Goal: Task Accomplishment & Management: Complete application form

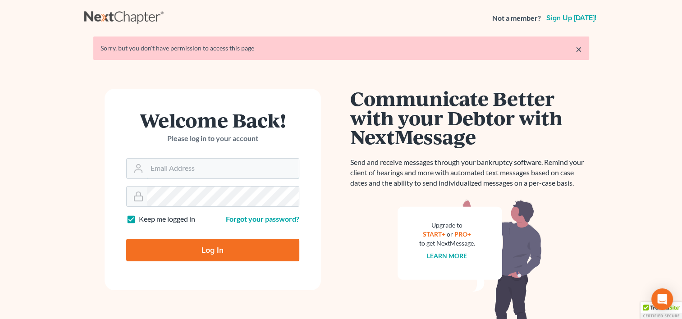
type input "[EMAIL_ADDRESS][DOMAIN_NAME]"
click at [203, 245] on input "Log In" at bounding box center [212, 250] width 173 height 23
type input "Thinking..."
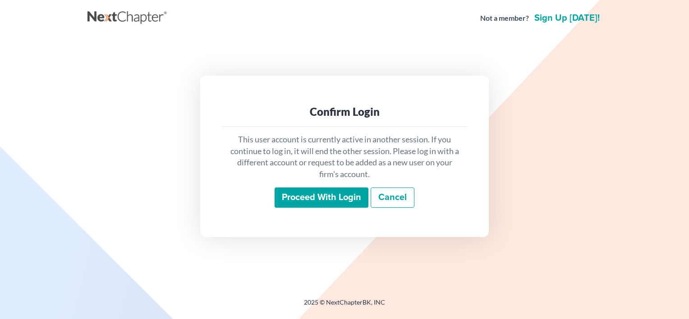
click at [307, 197] on input "Proceed with login" at bounding box center [322, 198] width 94 height 21
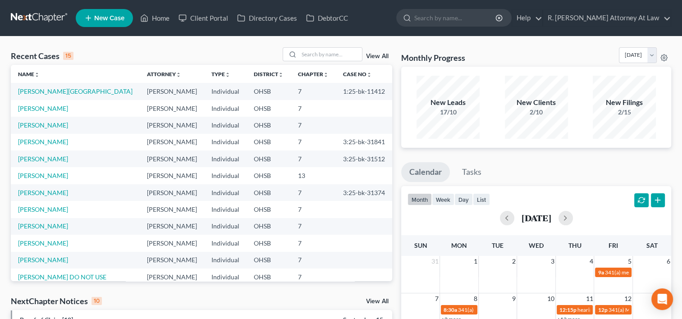
click at [92, 20] on icon at bounding box center [88, 18] width 8 height 11
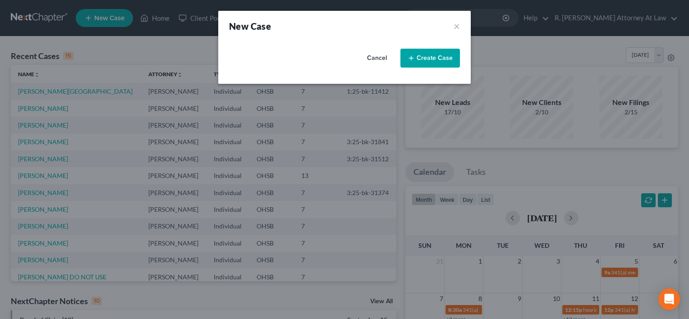
select select "62"
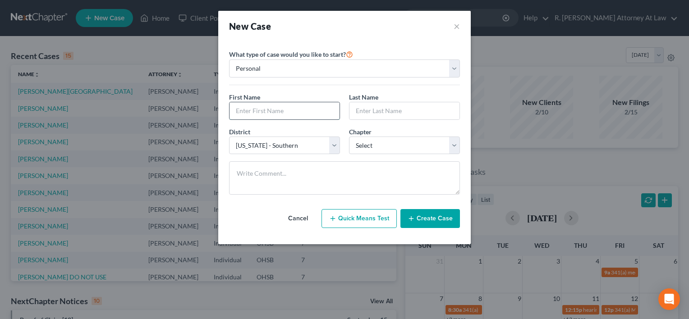
drag, startPoint x: 235, startPoint y: 108, endPoint x: 230, endPoint y: 105, distance: 5.8
click at [231, 106] on input "text" at bounding box center [285, 110] width 110 height 17
type input "[PERSON_NAME]"
click at [373, 141] on select "Select 7 11 12 13" at bounding box center [404, 146] width 111 height 18
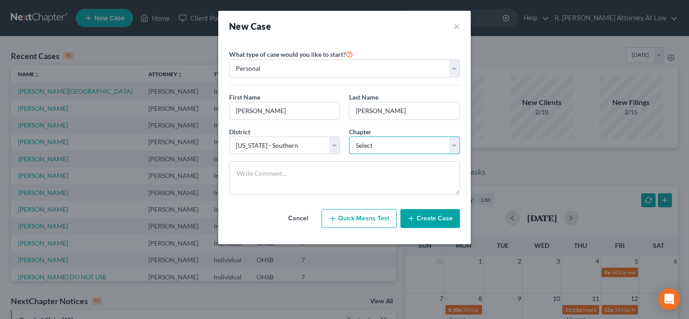
select select "0"
click at [349, 137] on select "Select 7 11 12 13" at bounding box center [404, 146] width 111 height 18
click at [422, 218] on button "Create Case" at bounding box center [430, 218] width 60 height 19
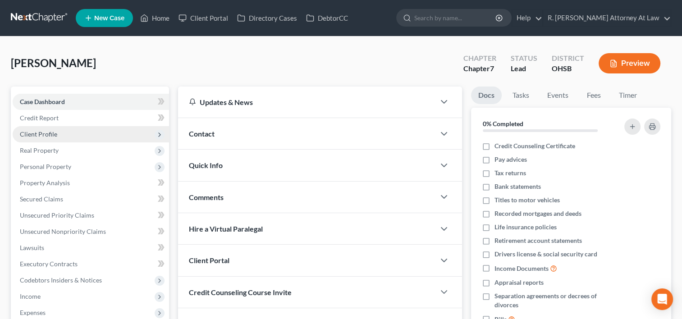
click at [29, 135] on span "Client Profile" at bounding box center [38, 134] width 37 height 8
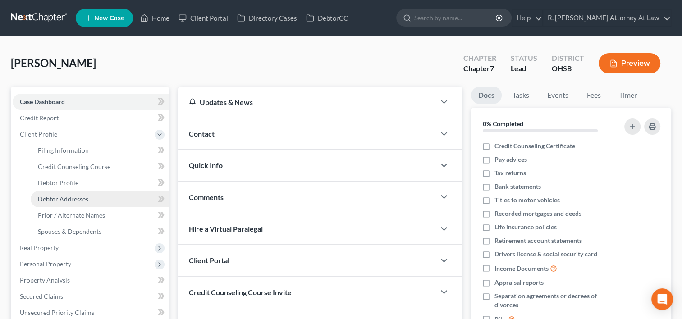
click at [47, 198] on span "Debtor Addresses" at bounding box center [63, 199] width 51 height 8
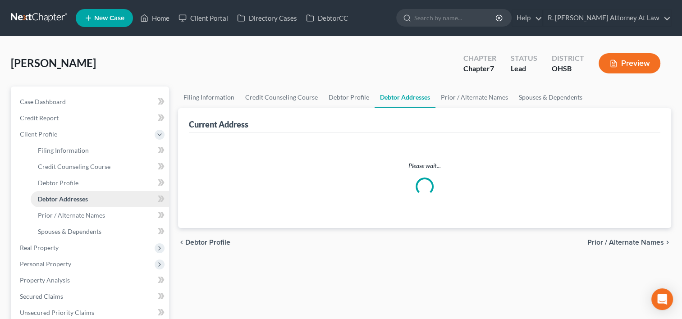
select select "0"
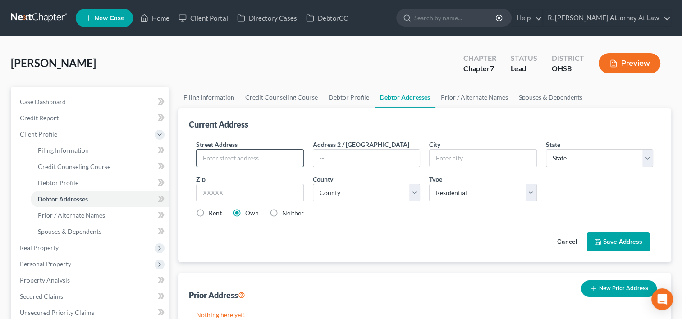
click at [203, 158] on input "text" at bounding box center [250, 158] width 106 height 17
type input "[STREET_ADDRESS]"
click at [219, 193] on input "text" at bounding box center [249, 193] width 107 height 18
type input "45036"
type input "[GEOGRAPHIC_DATA]"
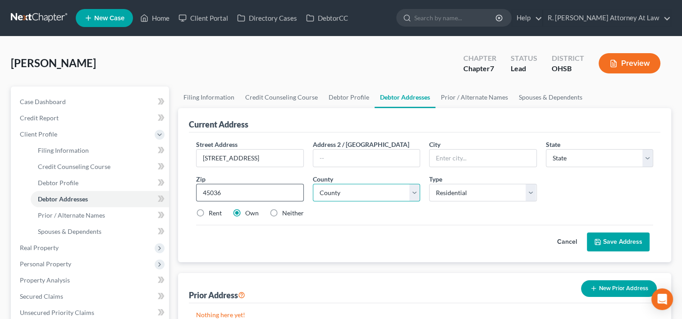
select select "36"
click at [209, 214] on label "Rent" at bounding box center [215, 213] width 13 height 9
click at [212, 214] on input "Rent" at bounding box center [215, 212] width 6 height 6
radio input "true"
click at [317, 191] on select "County [GEOGRAPHIC_DATA] [GEOGRAPHIC_DATA] [GEOGRAPHIC_DATA] [GEOGRAPHIC_DATA] …" at bounding box center [366, 193] width 107 height 18
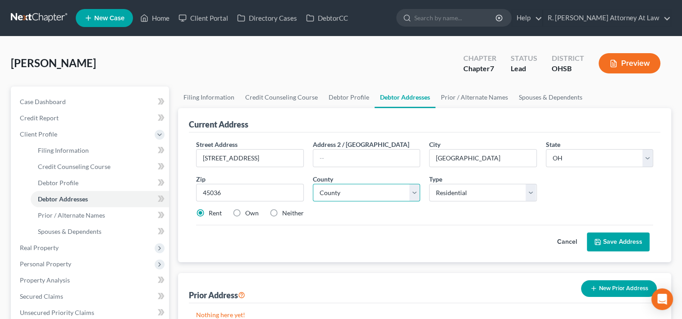
select select "82"
click at [313, 184] on select "County [GEOGRAPHIC_DATA] [GEOGRAPHIC_DATA] [GEOGRAPHIC_DATA] [GEOGRAPHIC_DATA] …" at bounding box center [366, 193] width 107 height 18
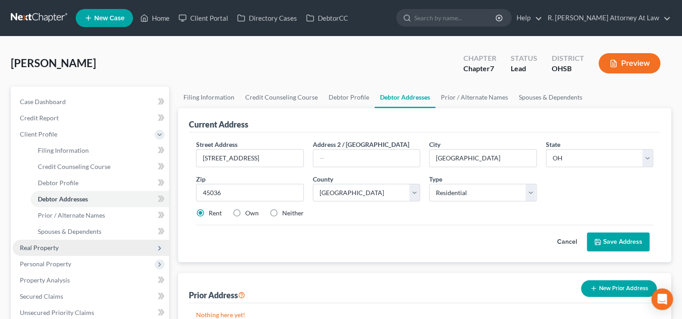
click at [50, 248] on span "Real Property" at bounding box center [39, 248] width 39 height 8
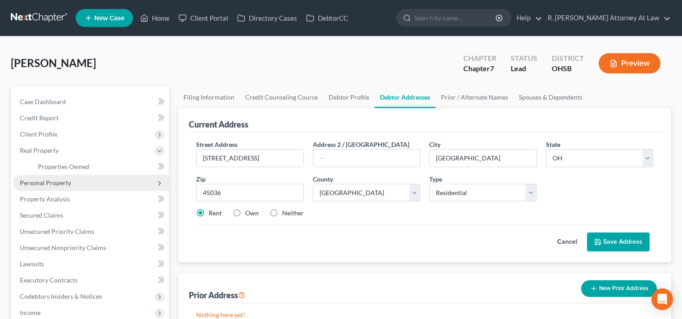
click at [47, 182] on span "Personal Property" at bounding box center [45, 183] width 51 height 8
click at [51, 186] on span "Vehicles Owned" at bounding box center [60, 183] width 45 height 8
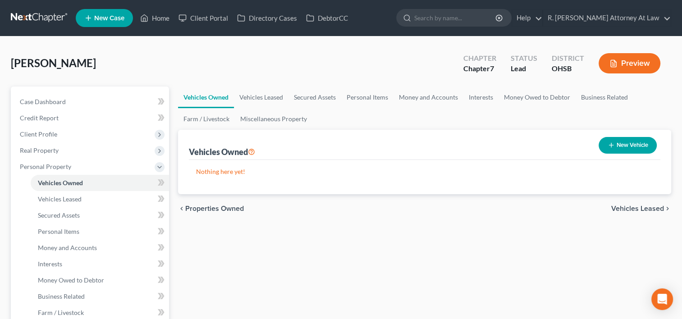
click at [613, 146] on icon "button" at bounding box center [611, 145] width 7 height 7
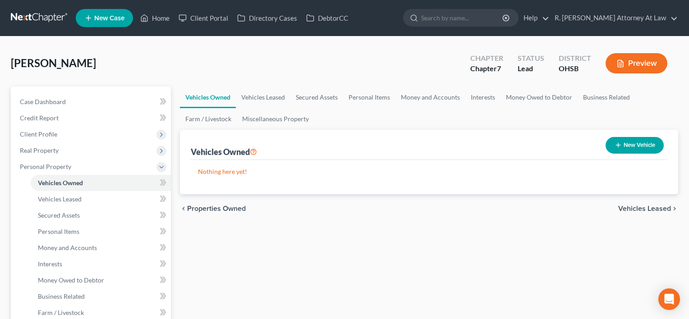
select select "0"
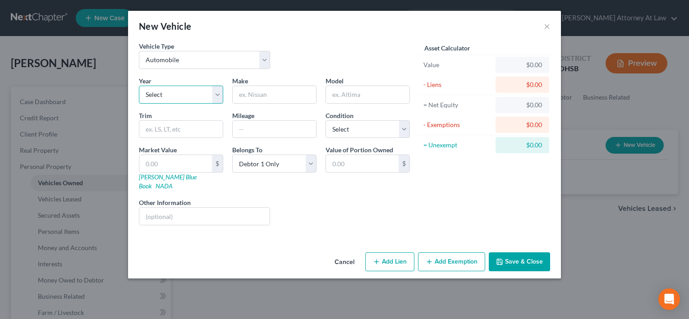
drag, startPoint x: 190, startPoint y: 97, endPoint x: 186, endPoint y: 101, distance: 5.4
click at [190, 97] on select "Select 2026 2025 2024 2023 2022 2021 2020 2019 2018 2017 2016 2015 2014 2013 20…" at bounding box center [181, 95] width 84 height 18
select select "32"
click at [139, 86] on select "Select 2026 2025 2024 2023 2022 2021 2020 2019 2018 2017 2016 2015 2014 2013 20…" at bounding box center [181, 95] width 84 height 18
click at [242, 95] on input "text" at bounding box center [274, 94] width 83 height 17
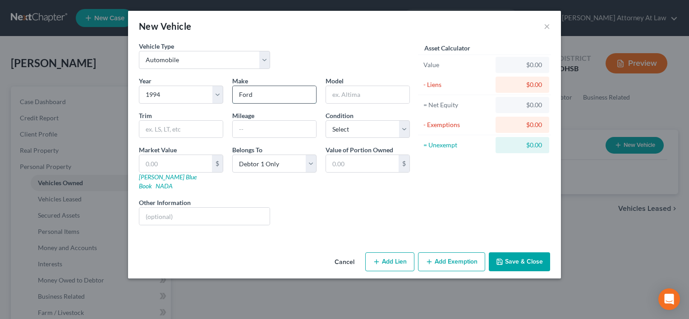
type input "Ford"
type input "F150"
click at [183, 211] on input "text" at bounding box center [204, 216] width 130 height 17
click at [310, 211] on div "Liens Select" at bounding box center [345, 212] width 140 height 28
click at [330, 130] on select "Select Excellent Very Good Good Fair Poor" at bounding box center [368, 129] width 84 height 18
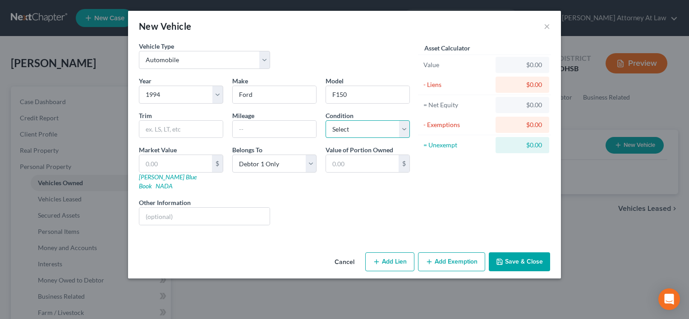
select select "3"
click at [326, 120] on select "Select Excellent Very Good Good Fair Poor" at bounding box center [368, 129] width 84 height 18
click at [249, 129] on input "text" at bounding box center [274, 129] width 83 height 17
click at [452, 253] on button "Add Exemption" at bounding box center [451, 262] width 67 height 19
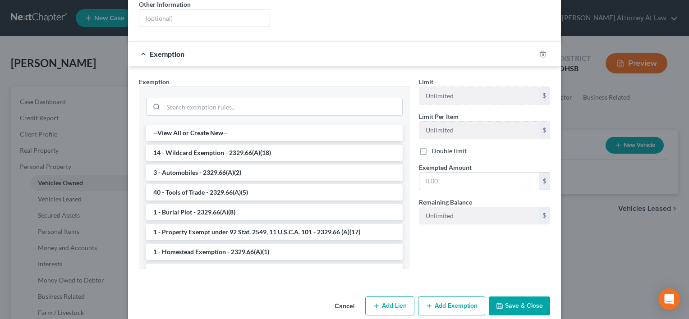
scroll to position [202, 0]
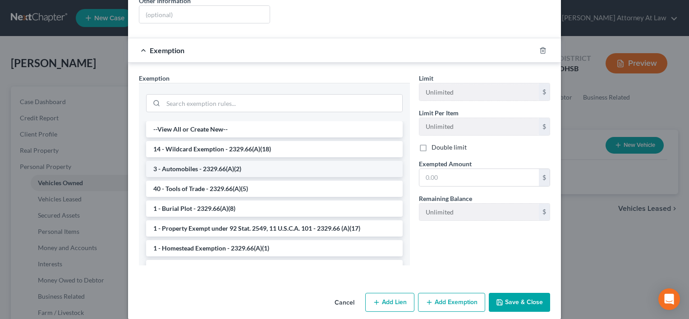
click at [183, 161] on li "3 - Automobiles - 2329.66(A)(2)" at bounding box center [274, 169] width 257 height 16
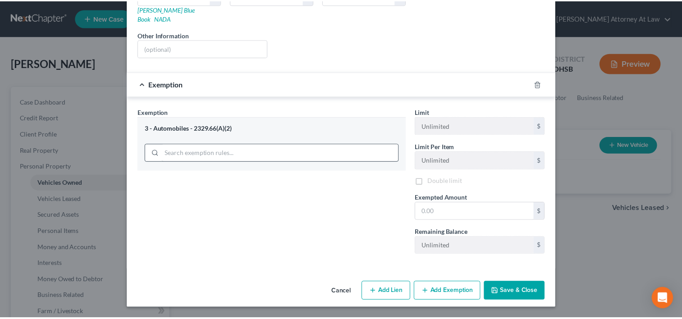
scroll to position [159, 0]
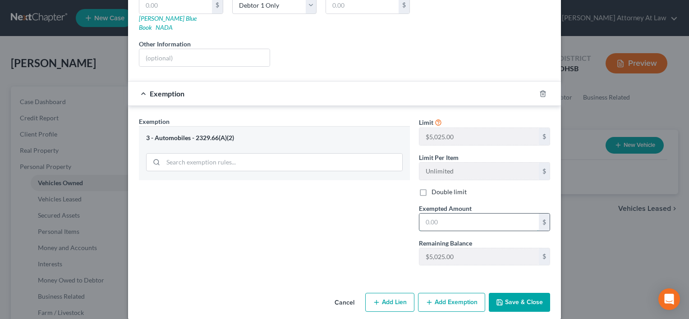
click at [422, 214] on input "text" at bounding box center [479, 222] width 120 height 17
type input "5,025"
drag, startPoint x: 233, startPoint y: 186, endPoint x: 253, endPoint y: 186, distance: 19.8
click at [233, 185] on div "Exemption Set must be selected for CA. Exemption * 3 - Automobiles - 2329.66(A)…" at bounding box center [274, 195] width 280 height 156
click at [498, 299] on icon "button" at bounding box center [499, 302] width 7 height 7
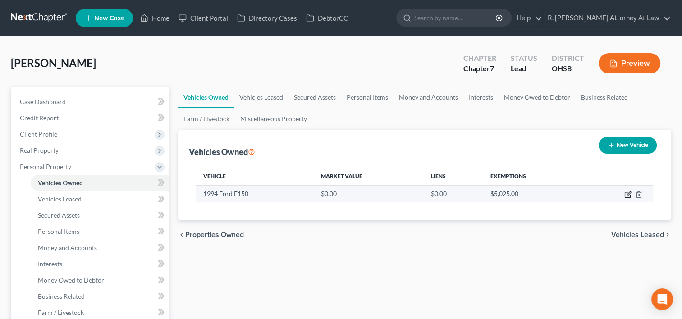
click at [627, 195] on icon "button" at bounding box center [628, 194] width 7 height 7
select select "0"
select select "32"
select select "3"
select select "0"
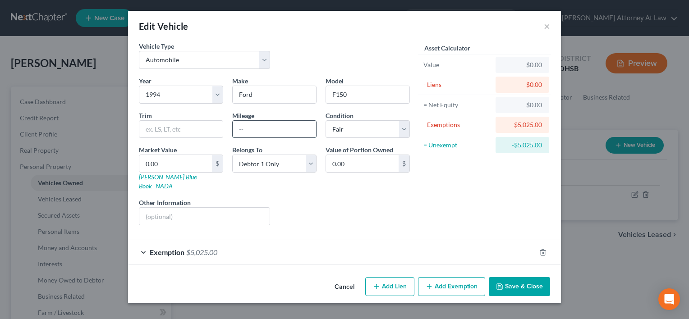
click at [247, 124] on input "text" at bounding box center [274, 129] width 83 height 17
type input "153000"
click at [300, 198] on div "Liens Select" at bounding box center [345, 212] width 140 height 28
click at [516, 280] on button "Save & Close" at bounding box center [519, 286] width 61 height 19
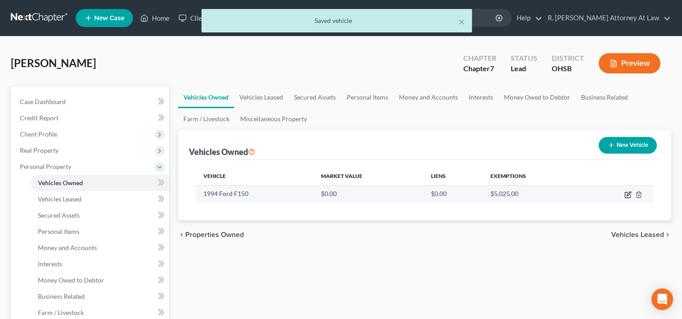
click at [628, 194] on icon "button" at bounding box center [629, 194] width 4 height 4
select select "0"
select select "32"
select select "3"
select select "0"
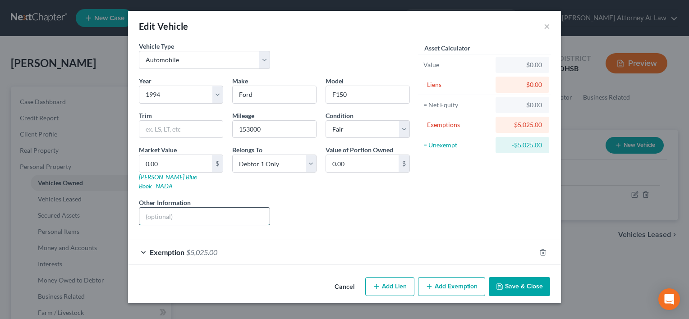
click at [165, 210] on input "text" at bounding box center [204, 216] width 130 height 17
type input "pp 1100"
click at [514, 277] on button "Save & Close" at bounding box center [519, 286] width 61 height 19
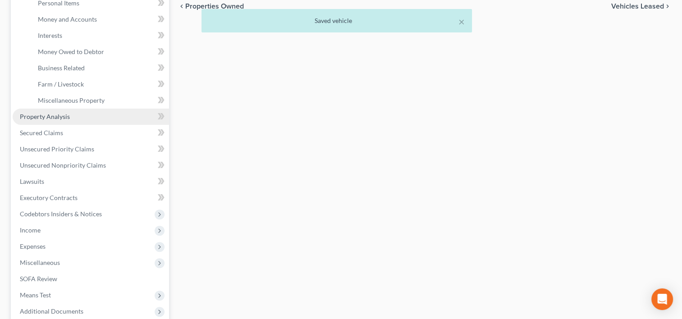
scroll to position [271, 0]
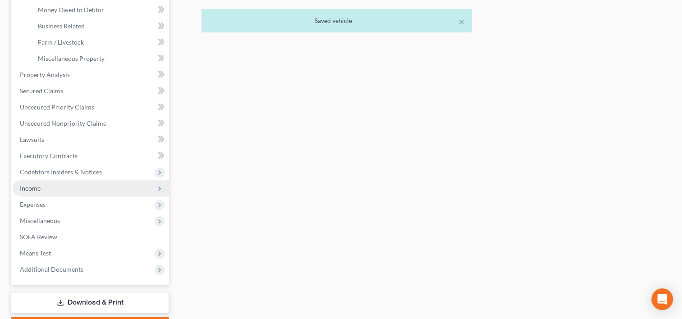
click at [36, 186] on span "Income" at bounding box center [30, 188] width 21 height 8
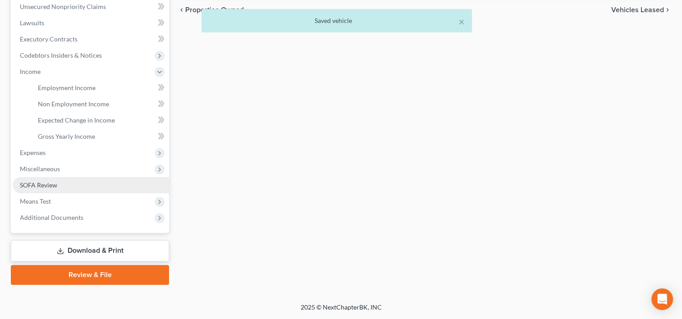
scroll to position [224, 0]
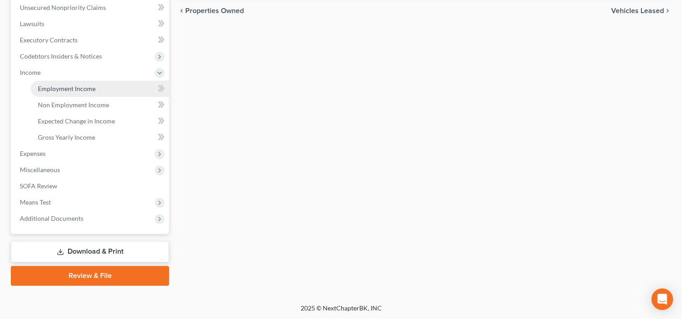
click at [58, 89] on span "Employment Income" at bounding box center [67, 89] width 58 height 8
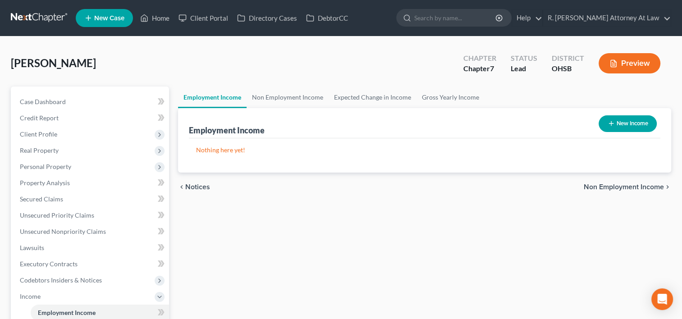
click at [611, 123] on icon "button" at bounding box center [611, 123] width 7 height 7
select select "0"
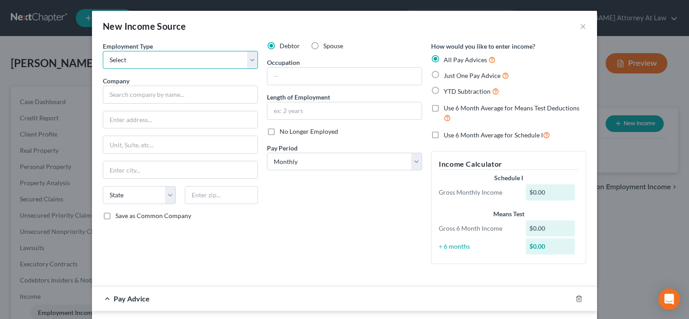
click at [123, 64] on select "Select Full or [DEMOGRAPHIC_DATA] Employment Self Employment" at bounding box center [180, 60] width 155 height 18
select select "0"
click at [103, 51] on select "Select Full or [DEMOGRAPHIC_DATA] Employment Self Employment" at bounding box center [180, 60] width 155 height 18
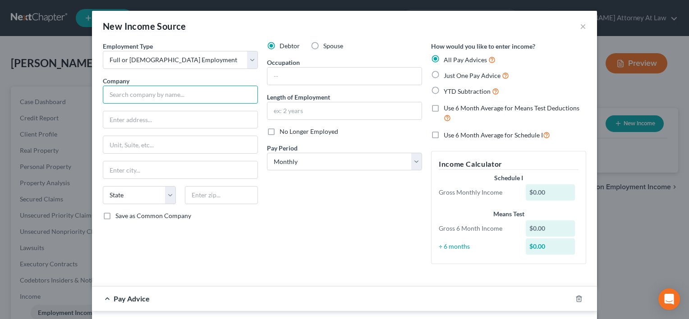
click at [121, 94] on input "text" at bounding box center [180, 95] width 155 height 18
type input "Flying J"
click at [278, 73] on input "text" at bounding box center [344, 76] width 154 height 17
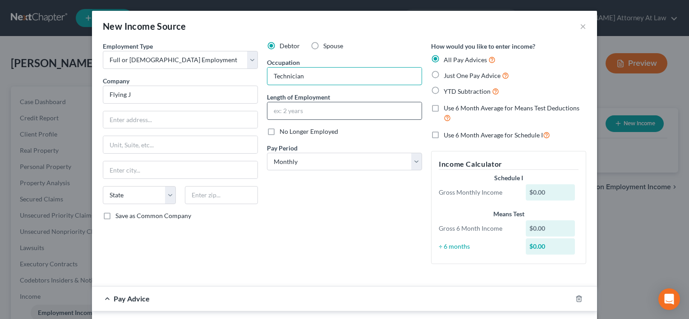
type input "Technician"
click at [299, 107] on input "text" at bounding box center [344, 110] width 154 height 17
type input "1"
type input "2 months"
click at [444, 74] on label "Just One Pay Advice" at bounding box center [476, 75] width 65 height 10
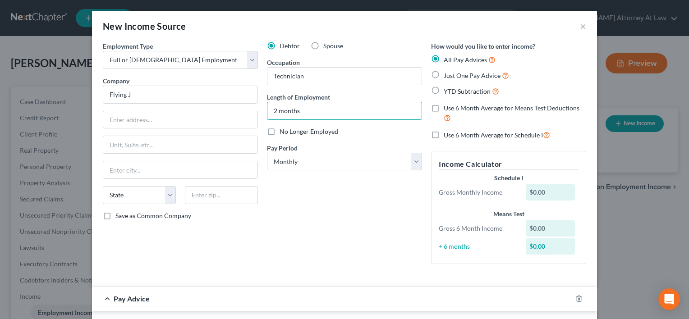
click at [447, 74] on input "Just One Pay Advice" at bounding box center [450, 73] width 6 height 6
radio input "true"
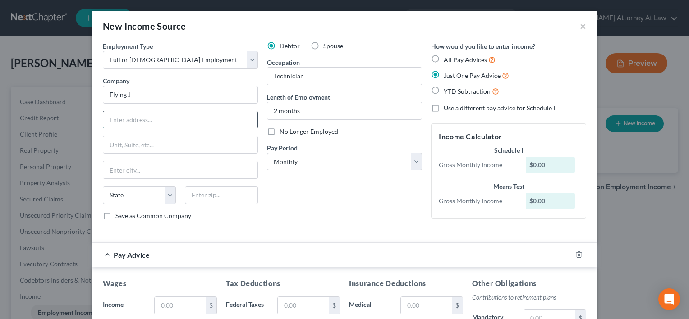
click at [117, 122] on input "text" at bounding box center [180, 119] width 154 height 17
type input "3140 State Route 350"
click at [196, 197] on input "text" at bounding box center [221, 195] width 73 height 18
type input "45036"
drag, startPoint x: 294, startPoint y: 196, endPoint x: 290, endPoint y: 193, distance: 4.6
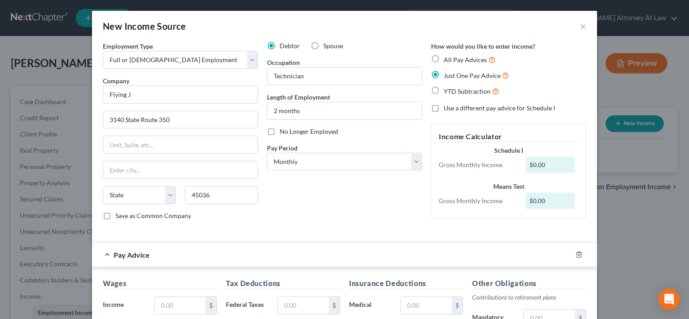
click at [292, 196] on div "Debtor Spouse Occupation Technician Length of Employment 2 months No Longer Emp…" at bounding box center [344, 134] width 164 height 186
type input "[GEOGRAPHIC_DATA]"
select select "36"
drag, startPoint x: 290, startPoint y: 193, endPoint x: 273, endPoint y: 198, distance: 17.4
click at [275, 198] on div "Debtor Spouse Occupation Technician Length of Employment 2 months No Longer Emp…" at bounding box center [344, 134] width 164 height 186
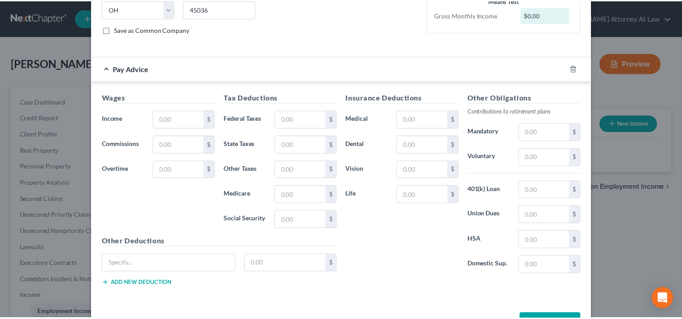
scroll to position [215, 0]
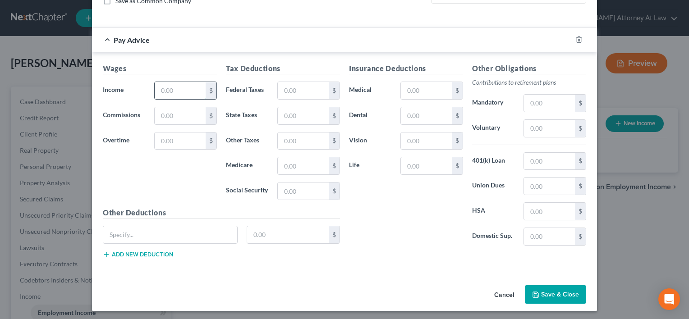
click at [178, 92] on input "text" at bounding box center [180, 90] width 51 height 17
type input "2,711"
click at [538, 285] on button "Save & Close" at bounding box center [555, 294] width 61 height 19
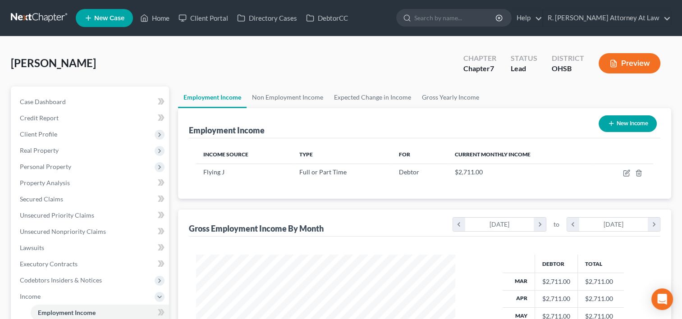
scroll to position [224, 0]
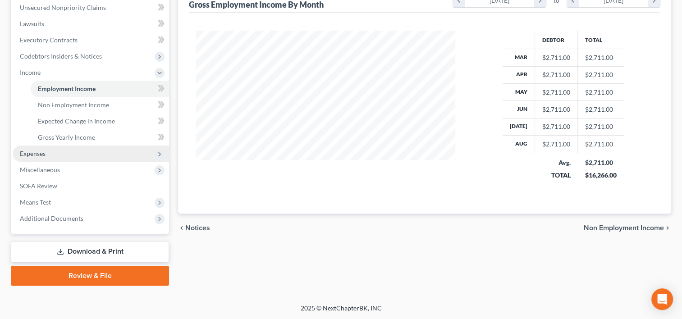
click at [59, 152] on span "Expenses" at bounding box center [91, 154] width 156 height 16
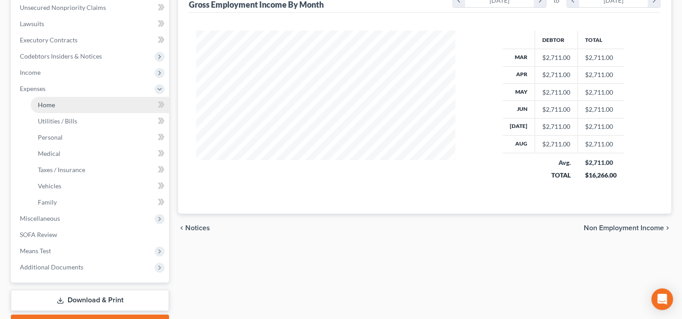
click at [50, 102] on span "Home" at bounding box center [46, 105] width 17 height 8
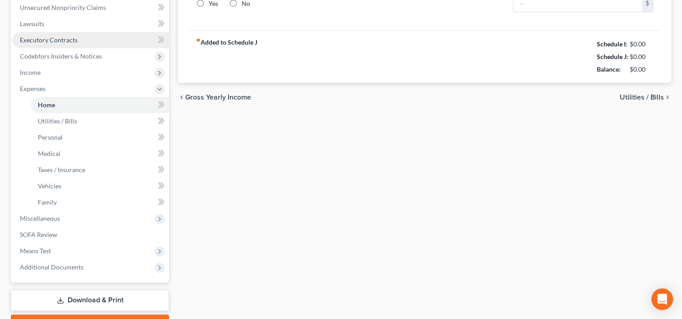
type input "0.00"
radio input "true"
type input "0.00"
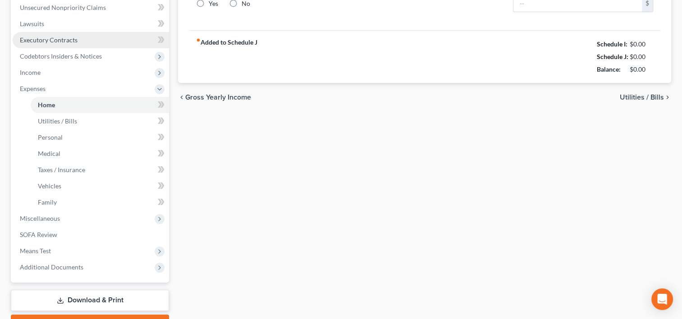
type input "0.00"
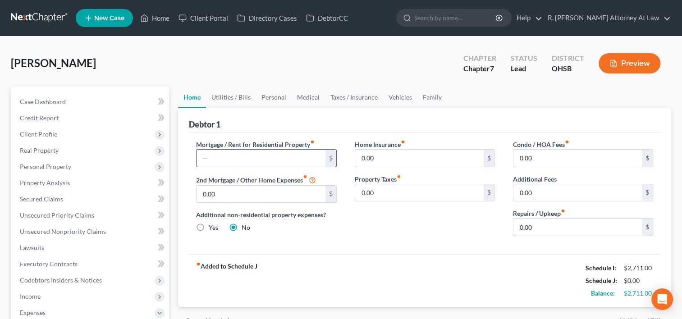
click at [223, 160] on input "text" at bounding box center [261, 158] width 129 height 17
type input "1,472"
click at [266, 98] on link "Personal" at bounding box center [274, 98] width 36 height 22
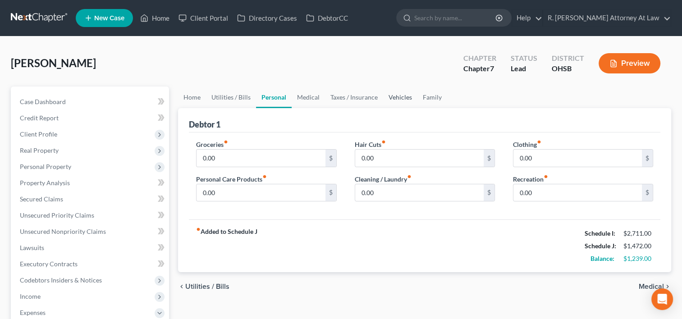
click at [398, 94] on link "Vehicles" at bounding box center [400, 98] width 34 height 22
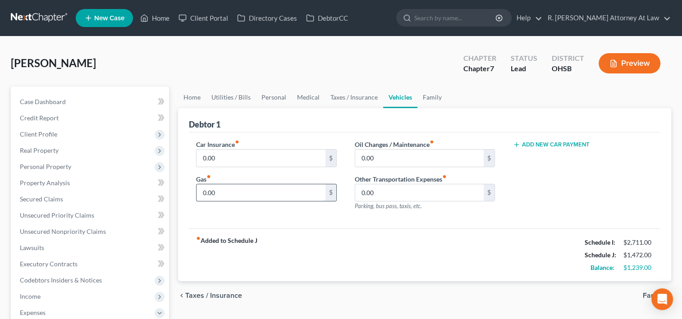
click at [271, 194] on input "0.00" at bounding box center [261, 192] width 129 height 17
click at [236, 161] on input "0.00" at bounding box center [261, 158] width 129 height 17
click at [215, 192] on input "100" at bounding box center [261, 192] width 129 height 17
type input "60"
click at [385, 157] on input "0.00" at bounding box center [419, 158] width 129 height 17
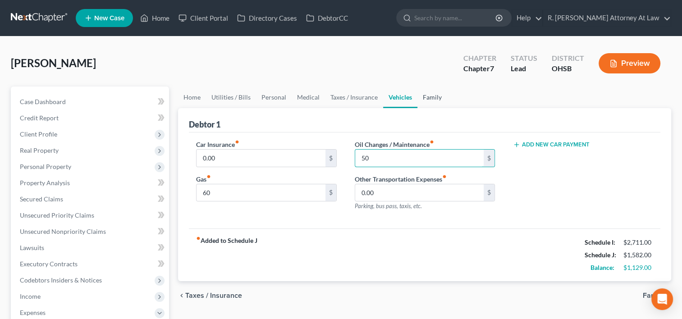
type input "50"
click at [428, 97] on link "Family" at bounding box center [433, 98] width 30 height 22
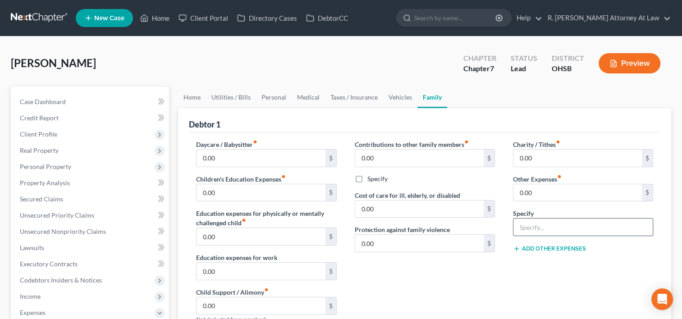
click at [535, 226] on input "text" at bounding box center [583, 227] width 139 height 17
type input "Cigarettes, 50"
click at [550, 192] on input "0.00" at bounding box center [578, 192] width 129 height 17
type input "50"
click at [355, 98] on link "Taxes / Insurance" at bounding box center [354, 98] width 58 height 22
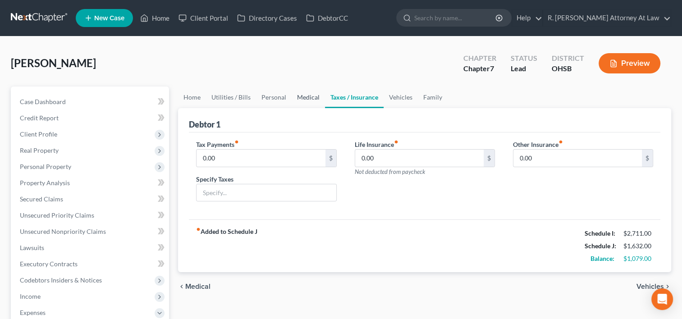
click at [307, 95] on link "Medical" at bounding box center [308, 98] width 33 height 22
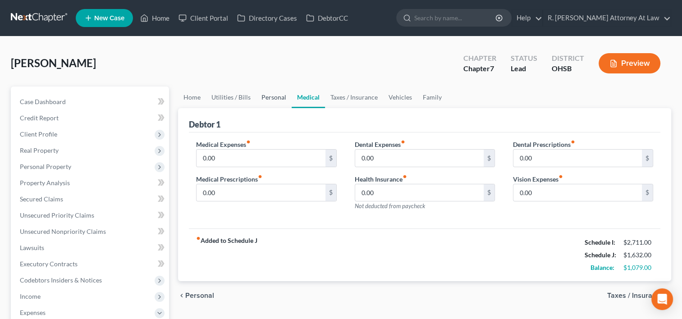
click at [274, 97] on link "Personal" at bounding box center [274, 98] width 36 height 22
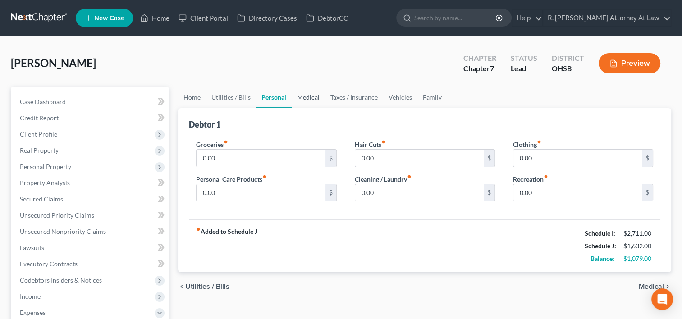
click at [301, 95] on link "Medical" at bounding box center [308, 98] width 33 height 22
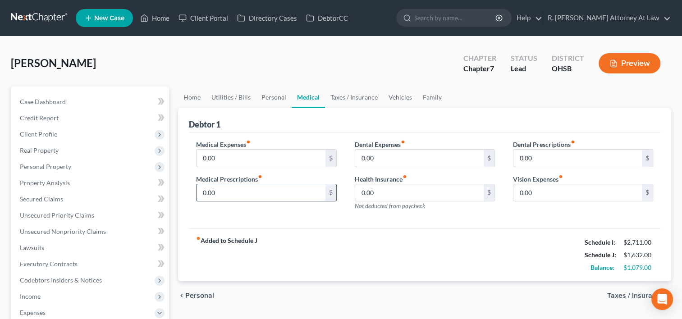
click at [230, 192] on input "0.00" at bounding box center [261, 192] width 129 height 17
type input "20"
click at [267, 97] on link "Personal" at bounding box center [274, 98] width 36 height 22
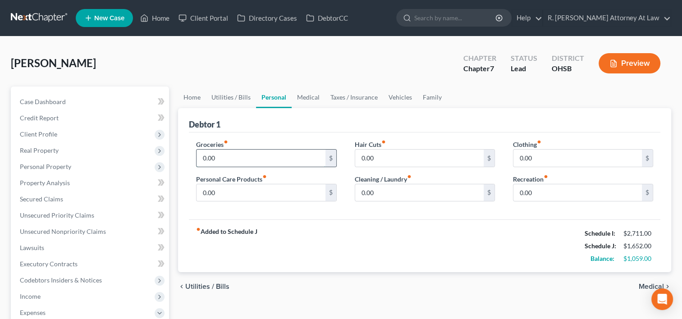
click at [243, 155] on input "0.00" at bounding box center [261, 158] width 129 height 17
type input "600"
click at [379, 159] on input "0.00" at bounding box center [419, 158] width 129 height 17
type input "30"
click at [545, 158] on input "0.00" at bounding box center [578, 158] width 129 height 17
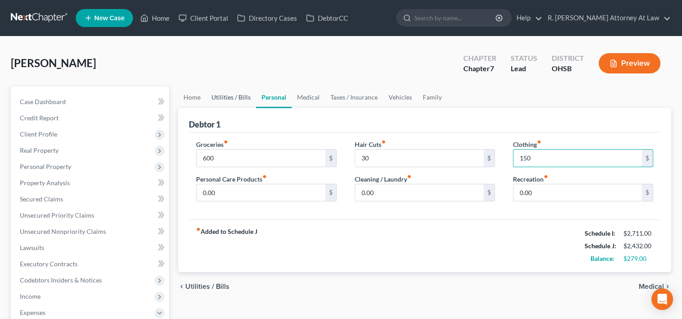
type input "150"
click at [224, 97] on link "Utilities / Bills" at bounding box center [231, 98] width 50 height 22
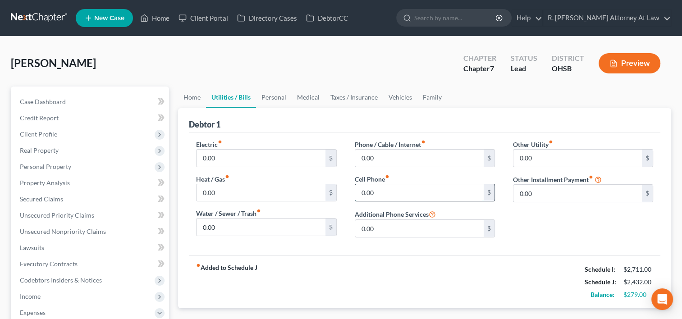
click at [384, 188] on input "0.00" at bounding box center [419, 192] width 129 height 17
type input "65"
click at [400, 96] on link "Vehicles" at bounding box center [400, 98] width 34 height 22
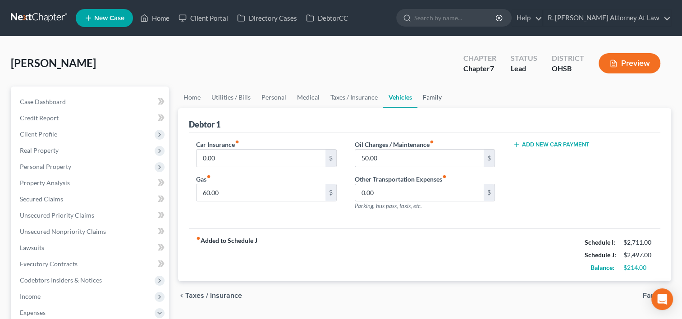
click at [431, 96] on link "Family" at bounding box center [433, 98] width 30 height 22
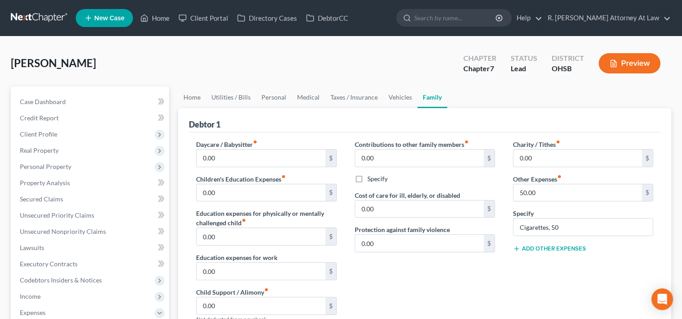
click at [532, 247] on button "Add Other Expenses" at bounding box center [549, 248] width 73 height 7
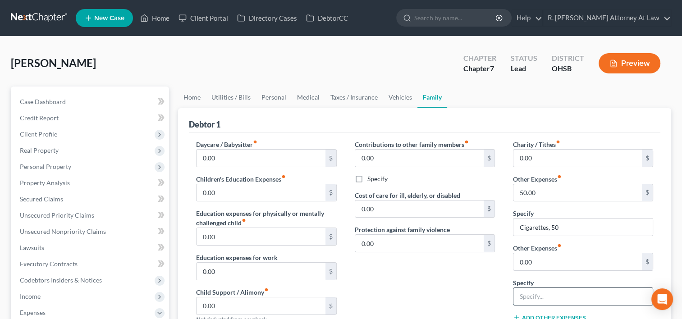
click at [529, 298] on input "text" at bounding box center [583, 296] width 139 height 17
type input "Anticipated Truck Insurance"
click at [540, 264] on input "0.00" at bounding box center [578, 261] width 129 height 17
type input "100"
drag, startPoint x: 266, startPoint y: 94, endPoint x: 231, endPoint y: 105, distance: 36.2
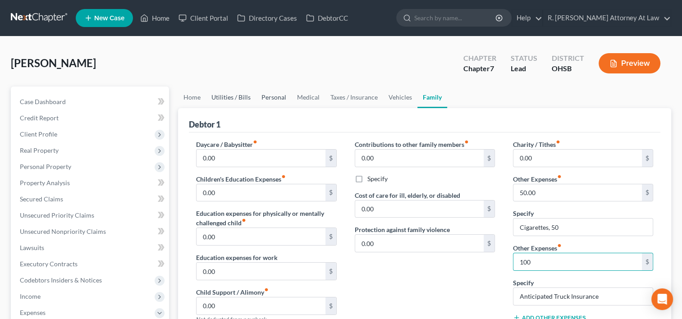
click at [266, 94] on link "Personal" at bounding box center [274, 98] width 36 height 22
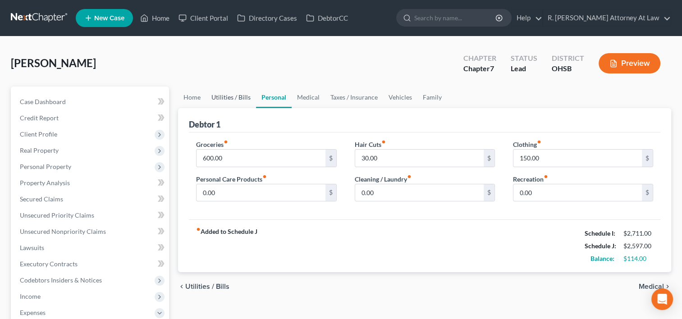
drag, startPoint x: 220, startPoint y: 97, endPoint x: 206, endPoint y: 98, distance: 14.5
click at [220, 97] on link "Utilities / Bills" at bounding box center [231, 98] width 50 height 22
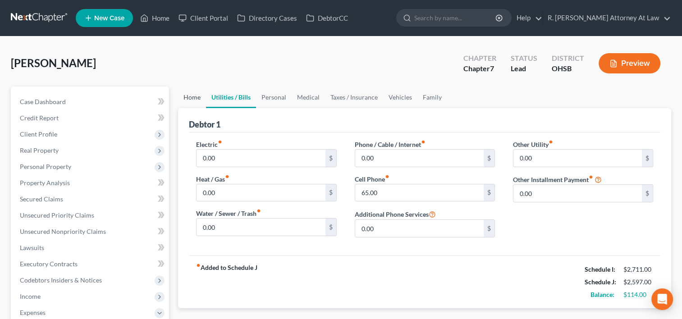
click at [186, 97] on link "Home" at bounding box center [192, 98] width 28 height 22
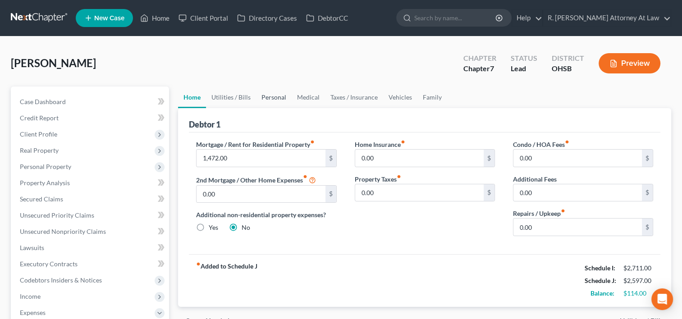
click at [268, 96] on link "Personal" at bounding box center [274, 98] width 36 height 22
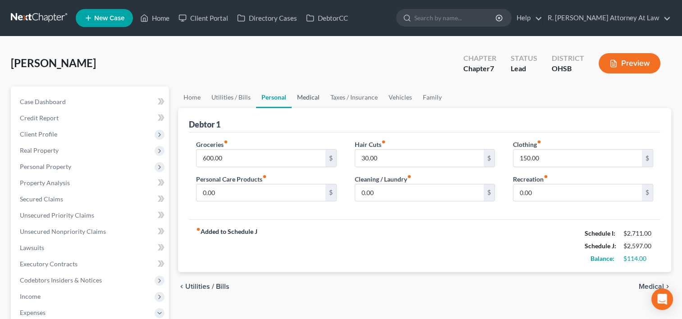
click at [301, 98] on link "Medical" at bounding box center [308, 98] width 33 height 22
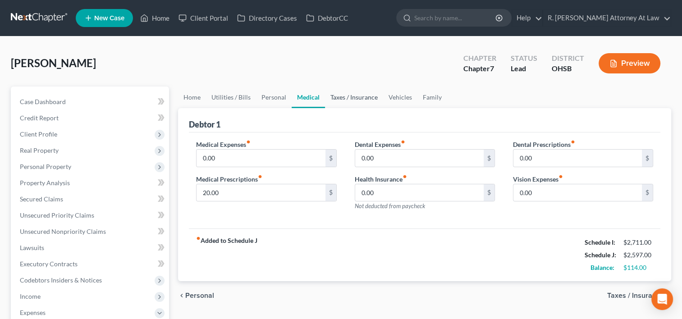
click at [352, 98] on link "Taxes / Insurance" at bounding box center [354, 98] width 58 height 22
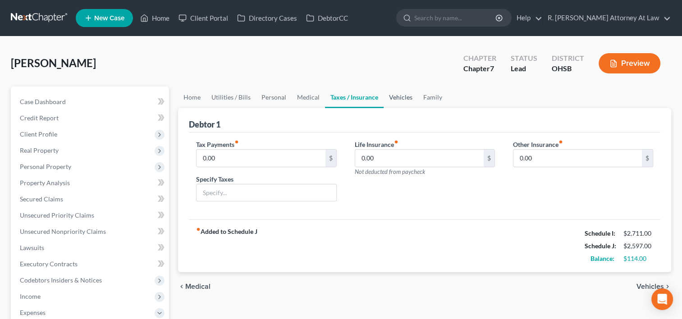
click at [390, 94] on link "Vehicles" at bounding box center [401, 98] width 34 height 22
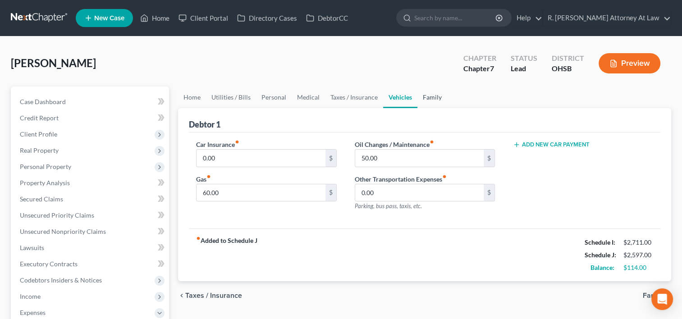
click at [422, 94] on link "Family" at bounding box center [433, 98] width 30 height 22
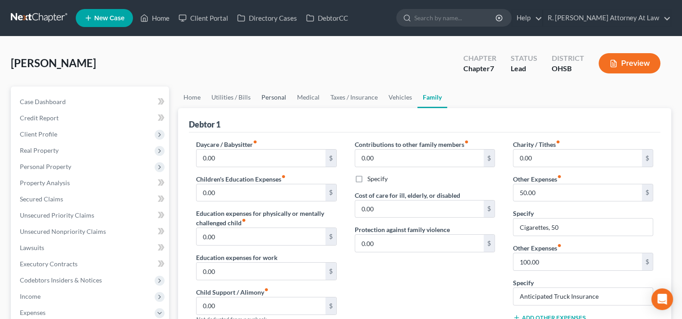
click at [264, 94] on link "Personal" at bounding box center [274, 98] width 36 height 22
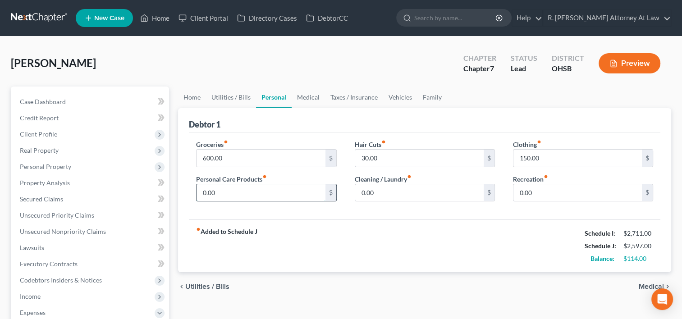
click at [256, 190] on input "0.00" at bounding box center [261, 192] width 129 height 17
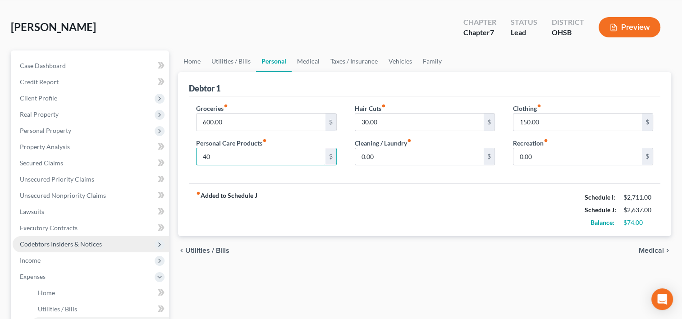
scroll to position [135, 0]
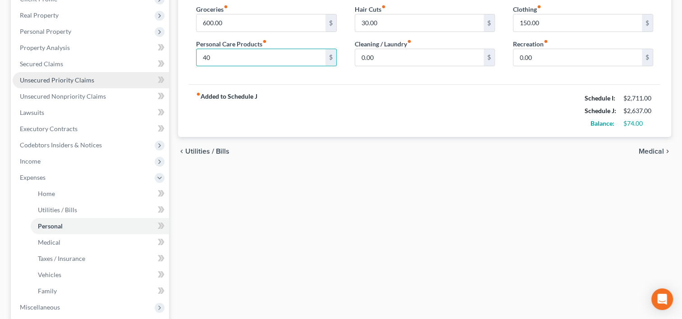
click at [56, 77] on span "Unsecured Priority Claims" at bounding box center [57, 80] width 74 height 8
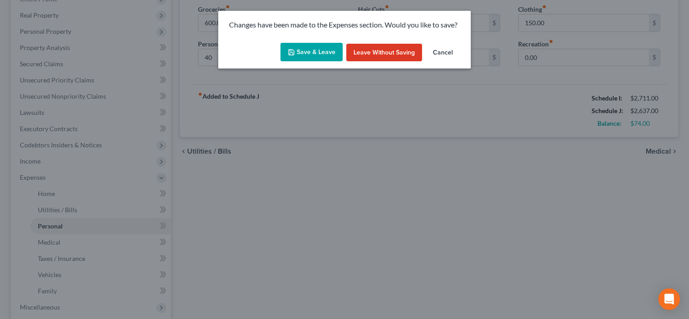
click at [308, 47] on button "Save & Leave" at bounding box center [312, 52] width 62 height 19
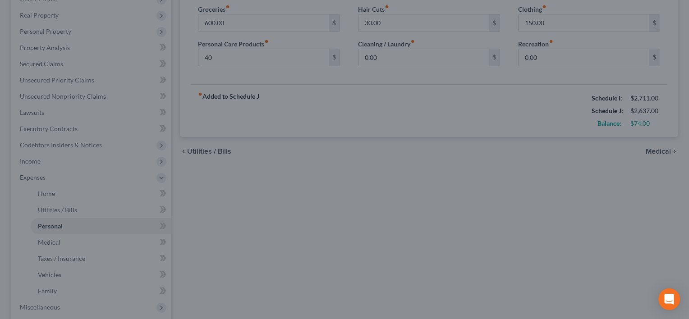
type input "40.00"
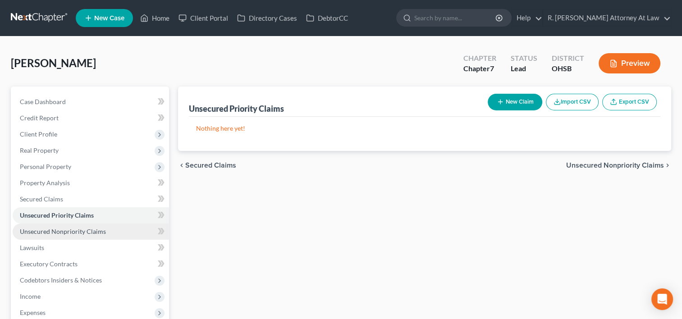
click at [47, 233] on span "Unsecured Nonpriority Claims" at bounding box center [63, 232] width 86 height 8
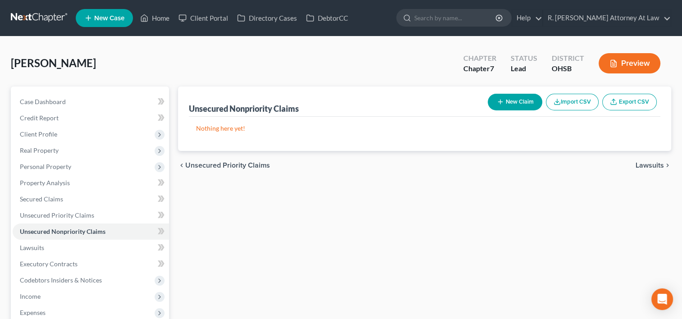
click at [206, 66] on div "[PERSON_NAME] Upgraded Chapter Chapter 7 Status Lead District [GEOGRAPHIC_DATA]…" at bounding box center [341, 66] width 661 height 39
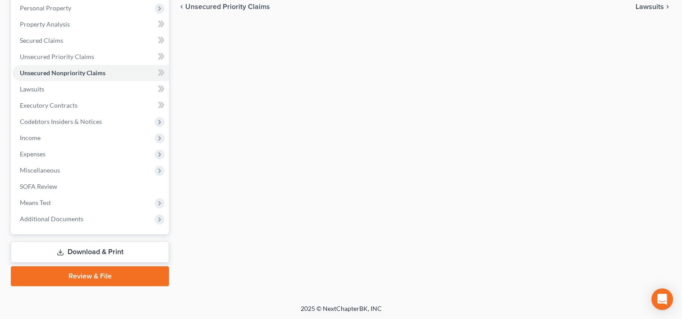
scroll to position [159, 0]
click at [40, 72] on span "Unsecured Nonpriority Claims" at bounding box center [63, 73] width 86 height 8
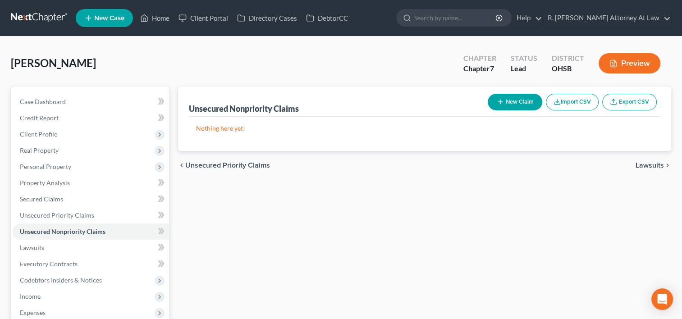
click at [503, 102] on button "New Claim" at bounding box center [515, 102] width 55 height 17
select select "0"
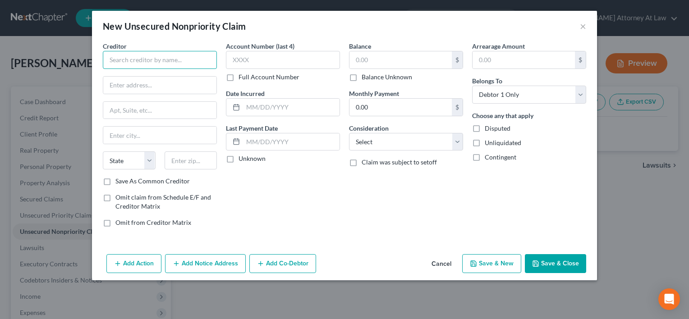
click at [137, 59] on input "text" at bounding box center [160, 60] width 114 height 18
click at [152, 60] on input "Gateway Financial Services" at bounding box center [160, 60] width 114 height 18
type input "Gateway Financial Services"
click at [366, 137] on select "Select Cable / Satellite Services Collection Agency Credit Card Debt Debt Couns…" at bounding box center [406, 142] width 114 height 18
select select "14"
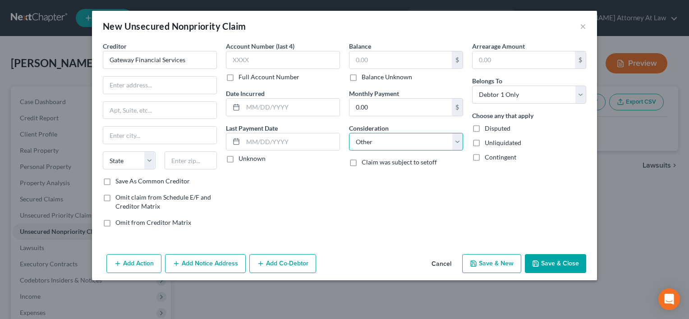
click at [349, 133] on select "Select Cable / Satellite Services Collection Agency Credit Card Debt Debt Couns…" at bounding box center [406, 142] width 114 height 18
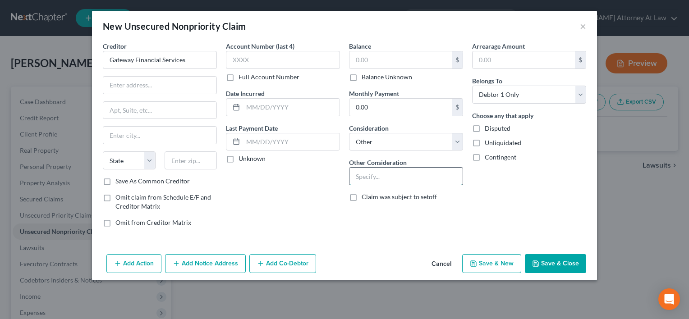
click at [370, 171] on input "text" at bounding box center [406, 176] width 113 height 17
type input "2012 Ford Escape"
paste input "P.O. [STREET_ADDRESS]"
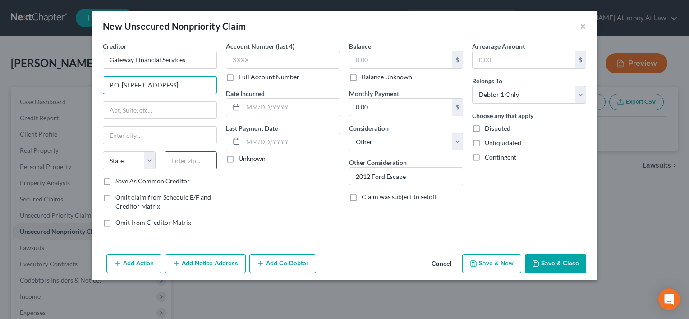
type input "P.O. [STREET_ADDRESS]"
click at [180, 166] on input "text" at bounding box center [191, 161] width 53 height 18
type input "48605"
type input "Saginaw"
select select "23"
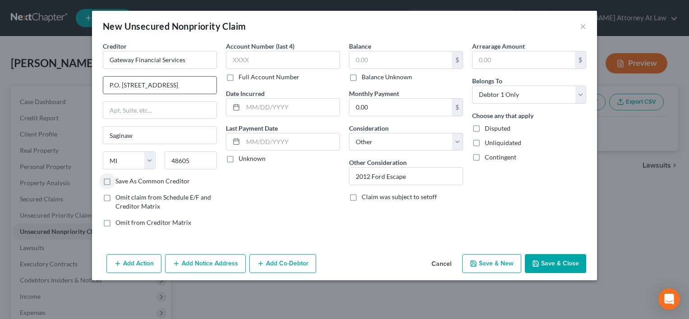
click at [199, 87] on input "P.O. [STREET_ADDRESS]" at bounding box center [159, 85] width 113 height 17
click at [203, 85] on input "P.O. [STREET_ADDRESS]" at bounding box center [159, 85] width 113 height 17
type input "P.O. Box 3257"
click at [258, 109] on input "text" at bounding box center [291, 107] width 97 height 17
type input "2020"
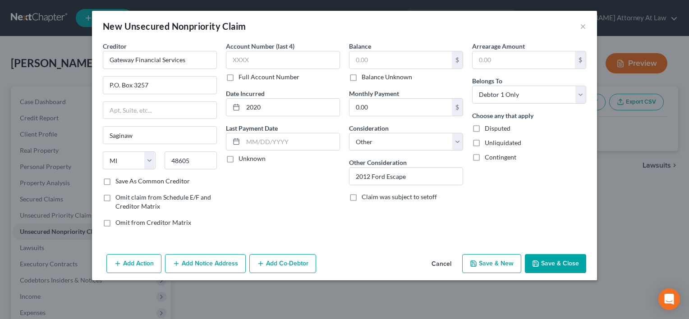
click at [247, 177] on div "Account Number (last 4) Full Account Number Date Incurred 2020 Last Payment Dat…" at bounding box center [282, 137] width 123 height 193
drag, startPoint x: 280, startPoint y: 185, endPoint x: 519, endPoint y: 227, distance: 242.2
click at [297, 190] on div "Account Number (last 4) Full Account Number Date Incurred 2020 Last Payment Dat…" at bounding box center [282, 137] width 123 height 193
click at [549, 263] on button "Save & Close" at bounding box center [555, 263] width 61 height 19
